Goal: Task Accomplishment & Management: Manage account settings

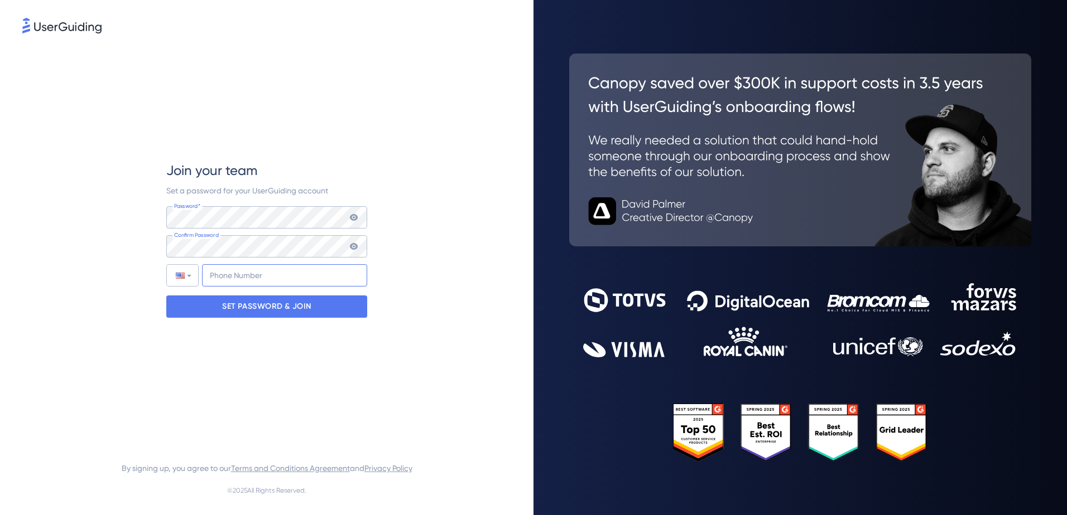
click at [230, 272] on input "+1" at bounding box center [284, 275] width 165 height 22
type input "+1 (405) 907-0119"
click at [354, 247] on icon at bounding box center [354, 246] width 8 height 7
click at [356, 220] on icon at bounding box center [353, 217] width 9 height 9
click at [319, 314] on div "SET PASSWORD & JOIN" at bounding box center [266, 307] width 201 height 22
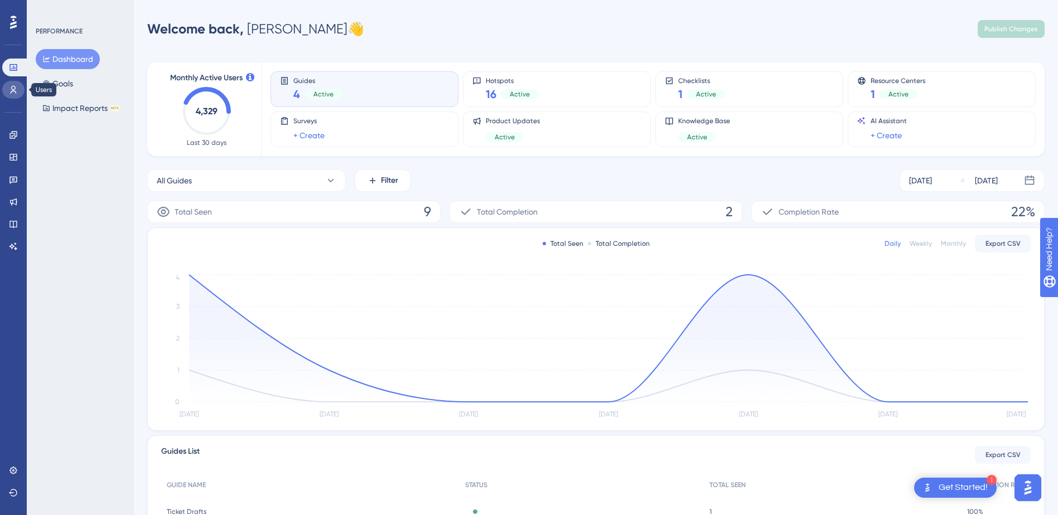
click at [13, 91] on icon at bounding box center [14, 90] width 6 height 8
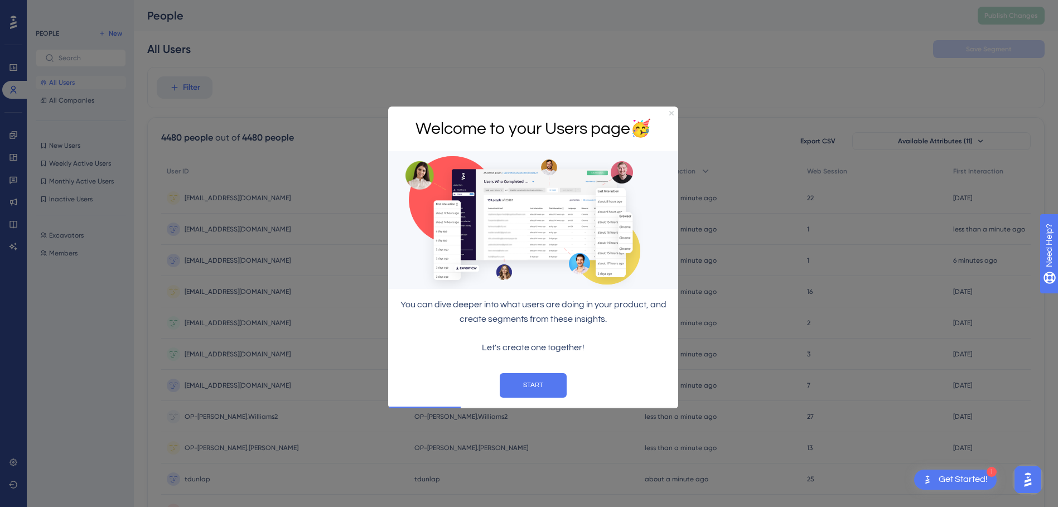
click at [671, 111] on icon "Close Preview" at bounding box center [671, 113] width 4 height 4
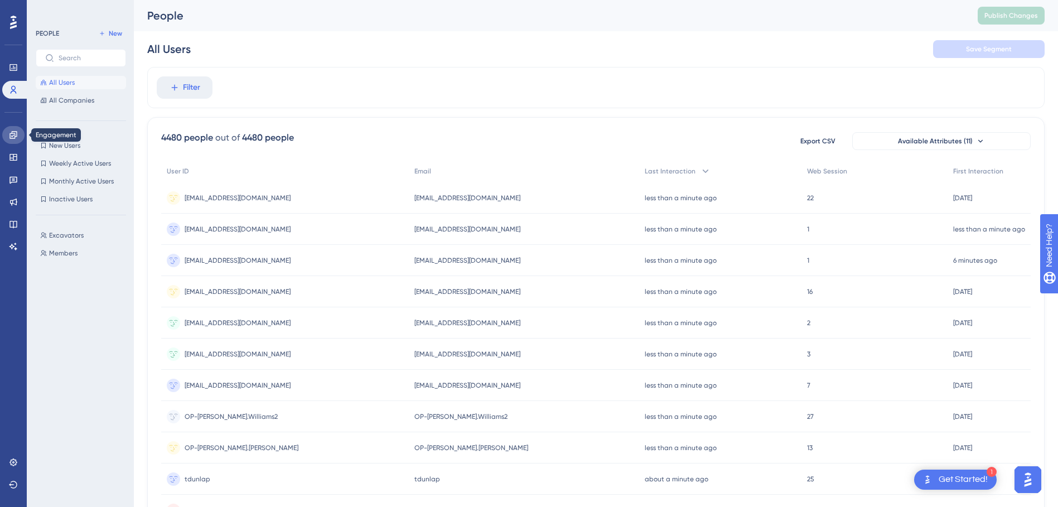
click at [13, 140] on link at bounding box center [13, 135] width 22 height 18
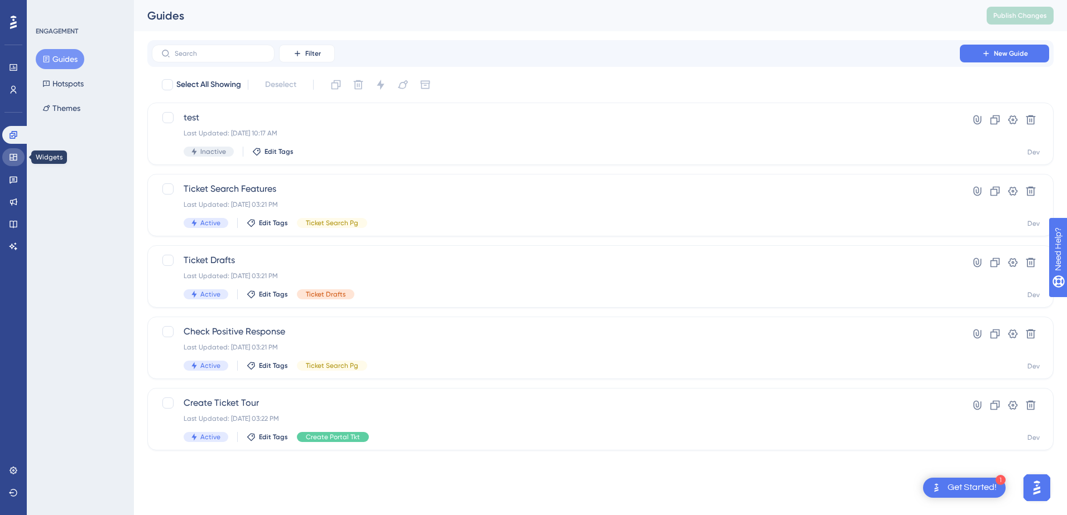
click at [12, 157] on icon at bounding box center [13, 157] width 9 height 9
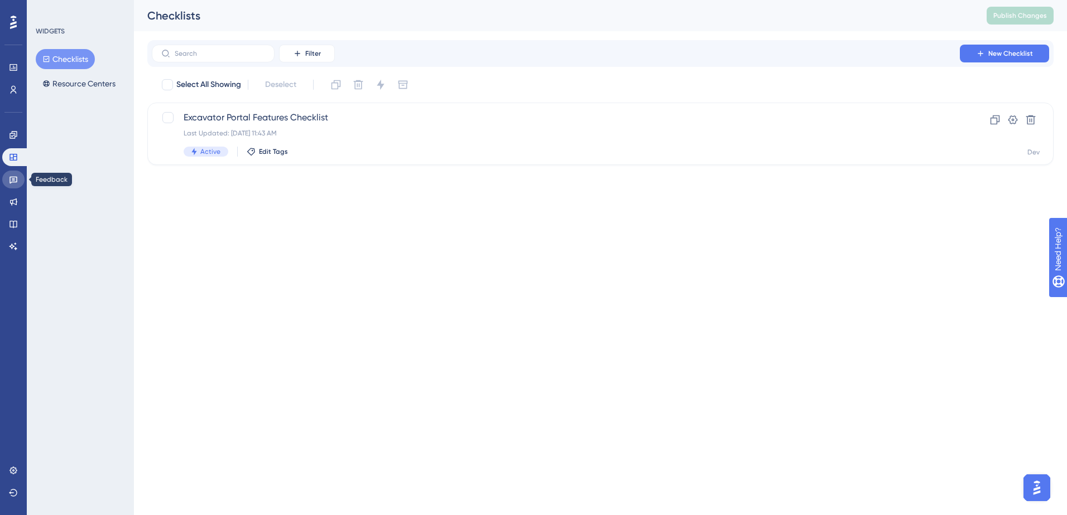
click at [11, 184] on icon at bounding box center [13, 179] width 9 height 9
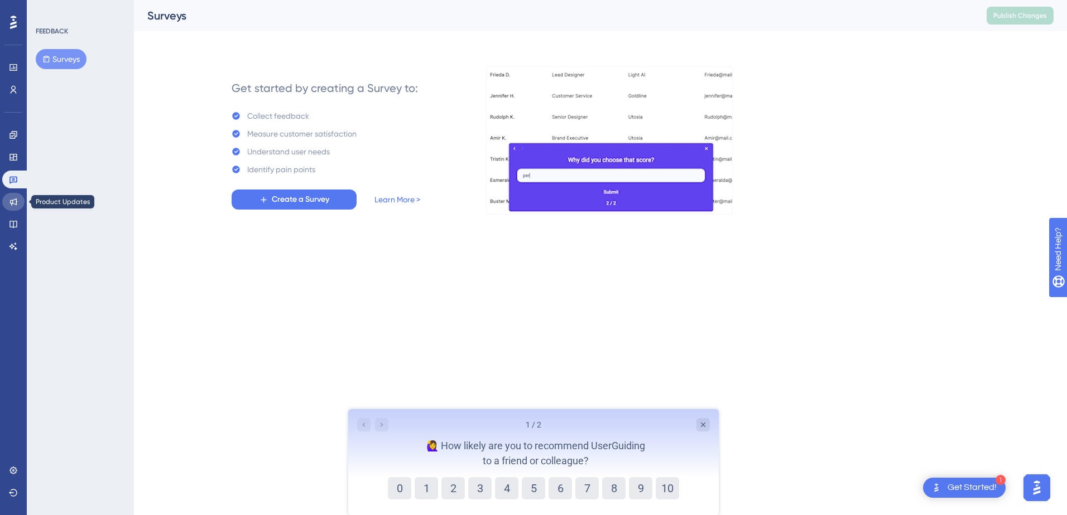
click at [9, 203] on icon at bounding box center [13, 201] width 9 height 9
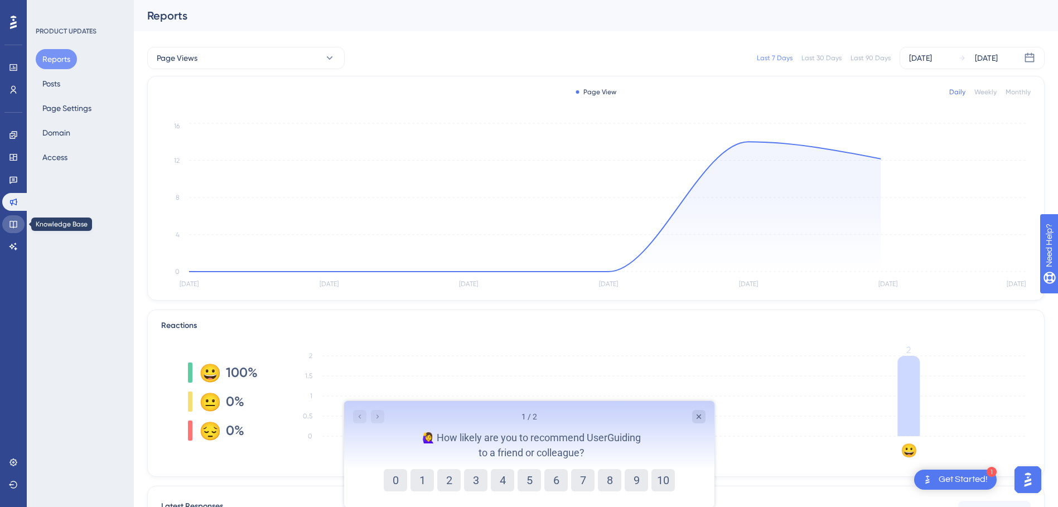
click at [8, 226] on link at bounding box center [13, 224] width 22 height 18
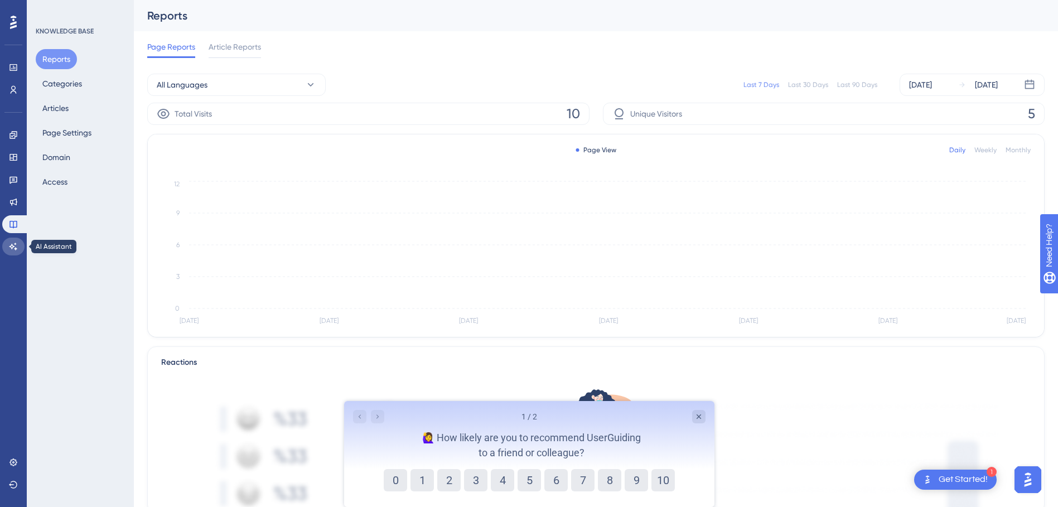
click at [7, 243] on link at bounding box center [13, 247] width 22 height 18
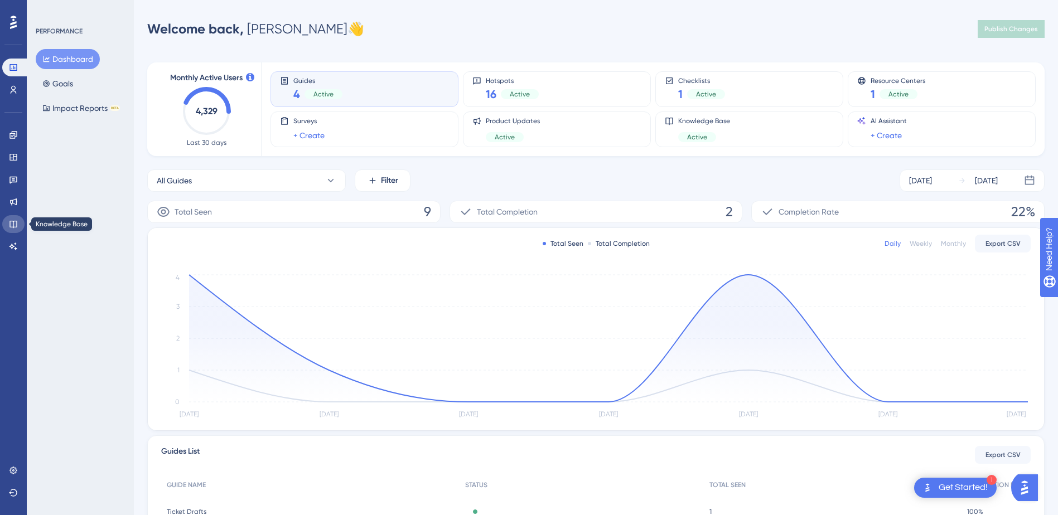
click at [15, 225] on icon at bounding box center [13, 224] width 9 height 9
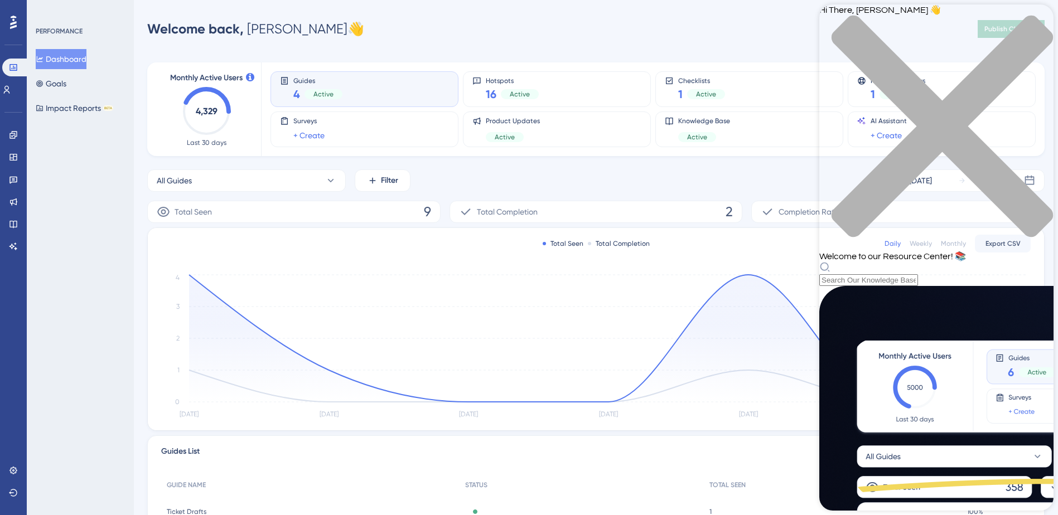
scroll to position [321, 0]
